Goal: Find specific page/section: Find specific page/section

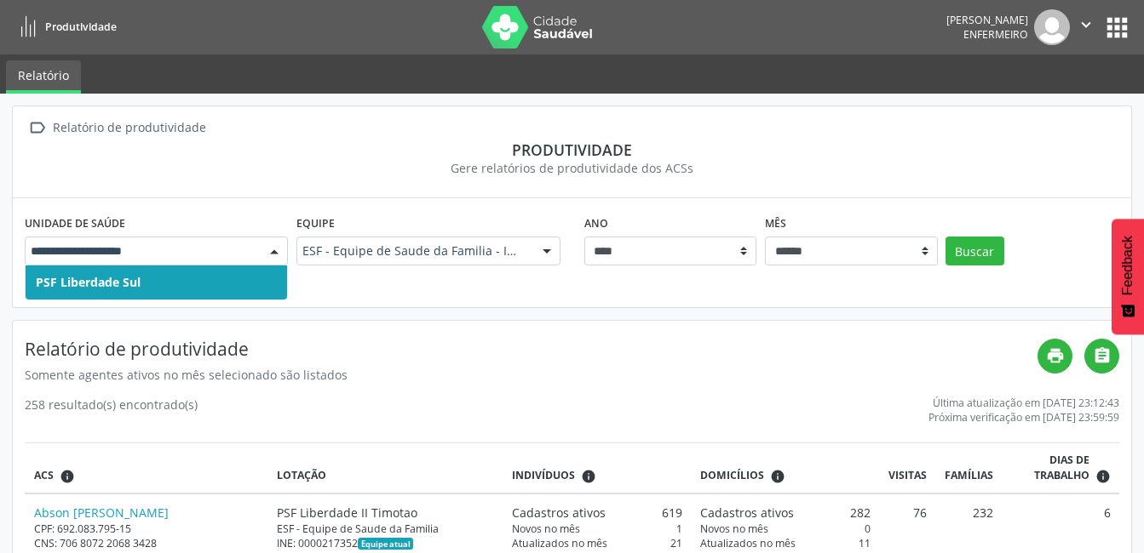
click at [283, 252] on div at bounding box center [274, 252] width 26 height 29
click at [135, 276] on span "PSF Liberdade Sul" at bounding box center [88, 282] width 105 height 16
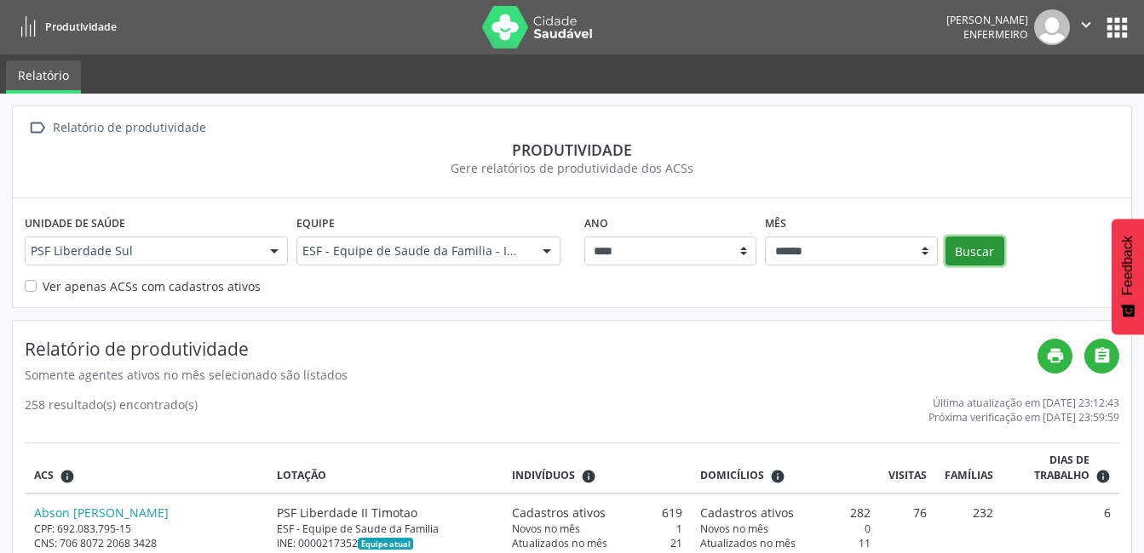
click at [966, 251] on button "Buscar" at bounding box center [974, 251] width 59 height 29
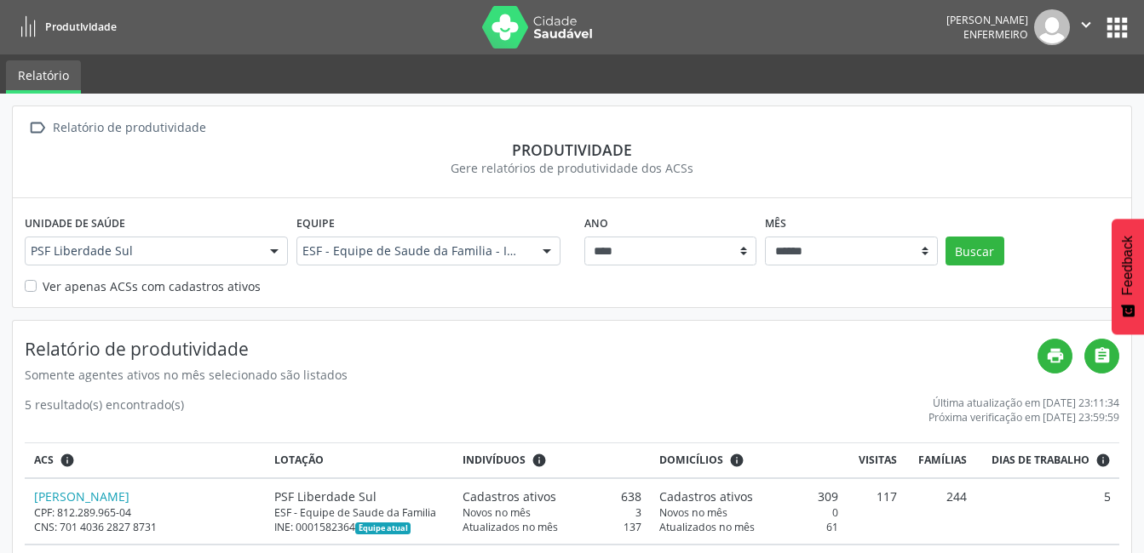
click at [1120, 25] on button "apps" at bounding box center [1117, 28] width 30 height 30
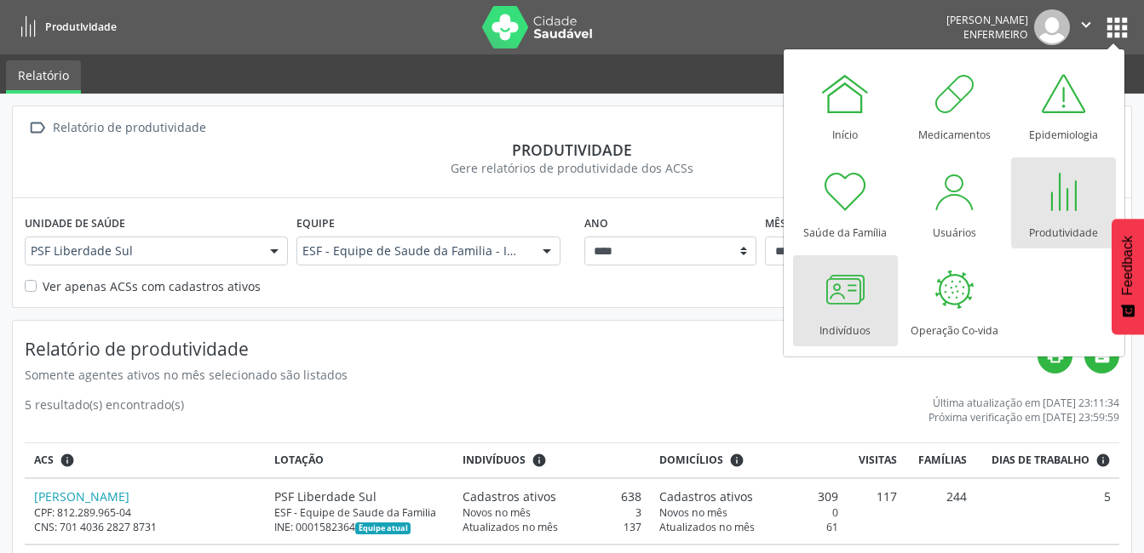
click at [846, 309] on div at bounding box center [844, 289] width 51 height 51
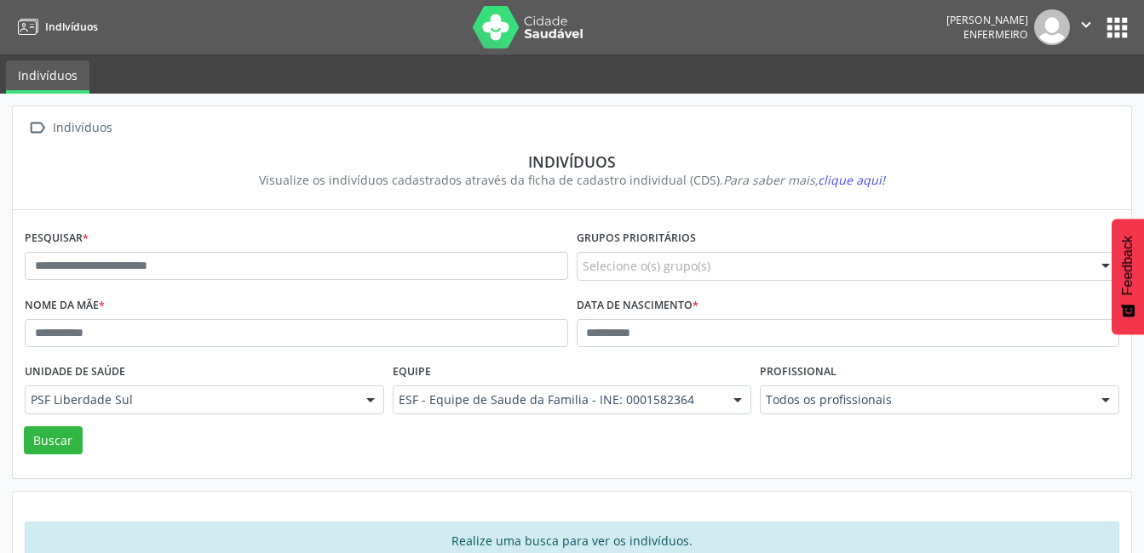
click at [1117, 26] on button "apps" at bounding box center [1117, 28] width 30 height 30
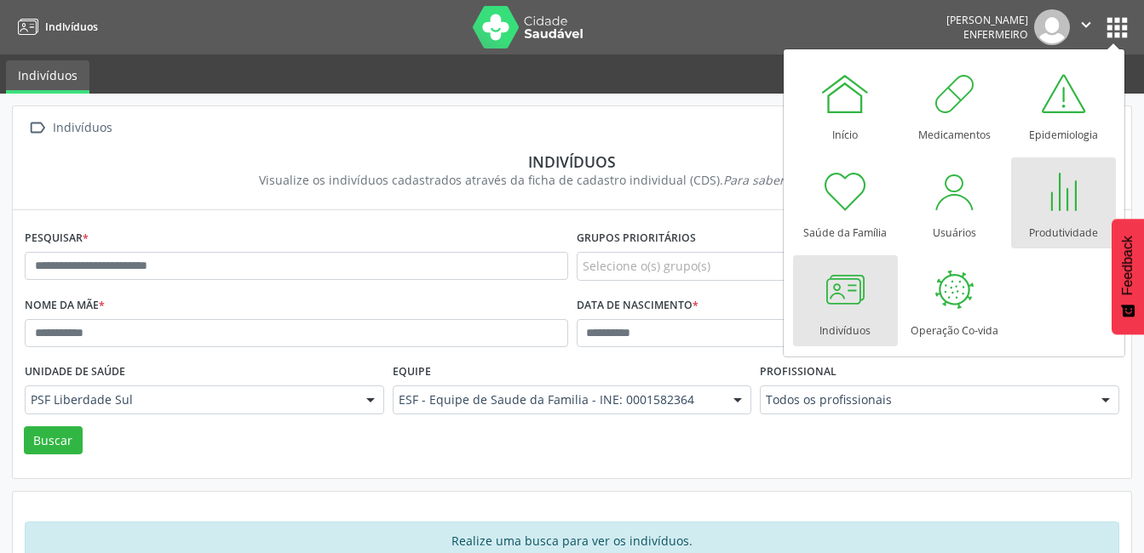
click at [1034, 221] on div "Produtividade" at bounding box center [1063, 228] width 69 height 23
click at [1056, 219] on div "Produtividade" at bounding box center [1063, 228] width 69 height 23
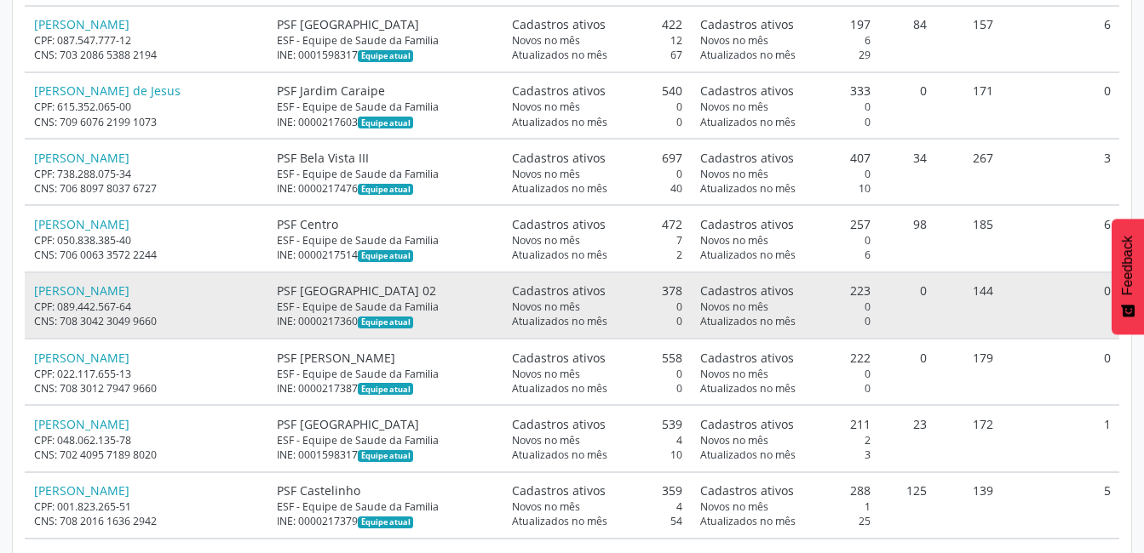
scroll to position [1533, 0]
